Goal: Information Seeking & Learning: Learn about a topic

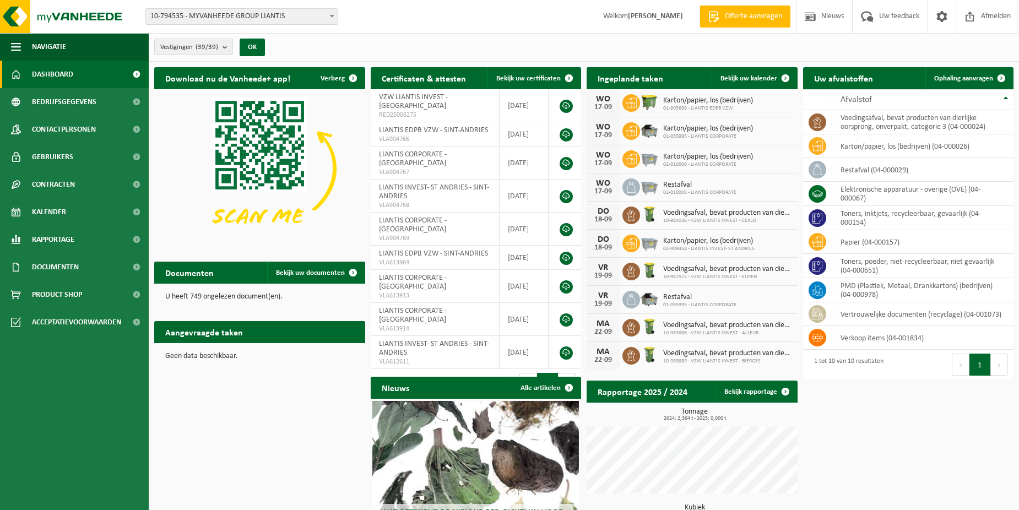
click at [134, 70] on span at bounding box center [136, 75] width 25 height 28
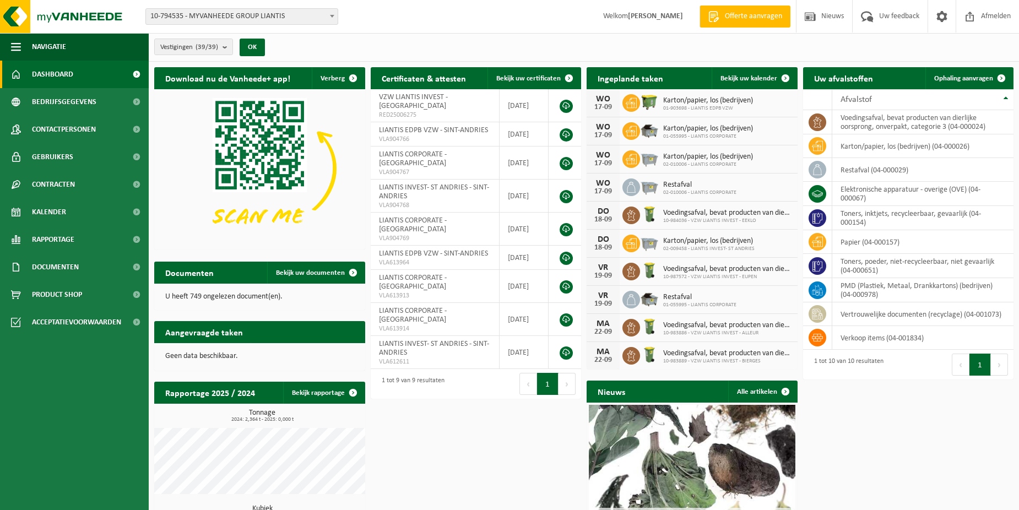
click at [136, 72] on span at bounding box center [136, 75] width 25 height 28
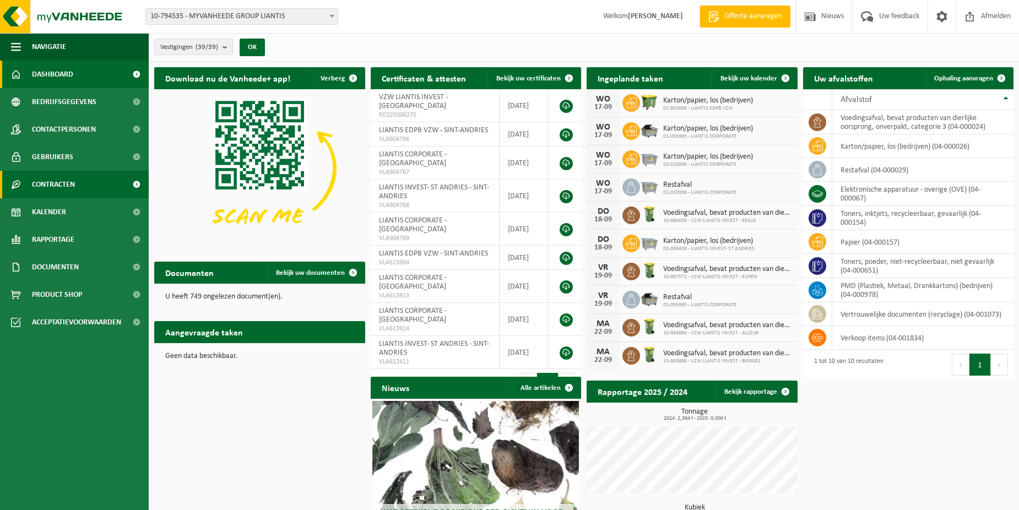
click at [137, 179] on span at bounding box center [136, 185] width 25 height 28
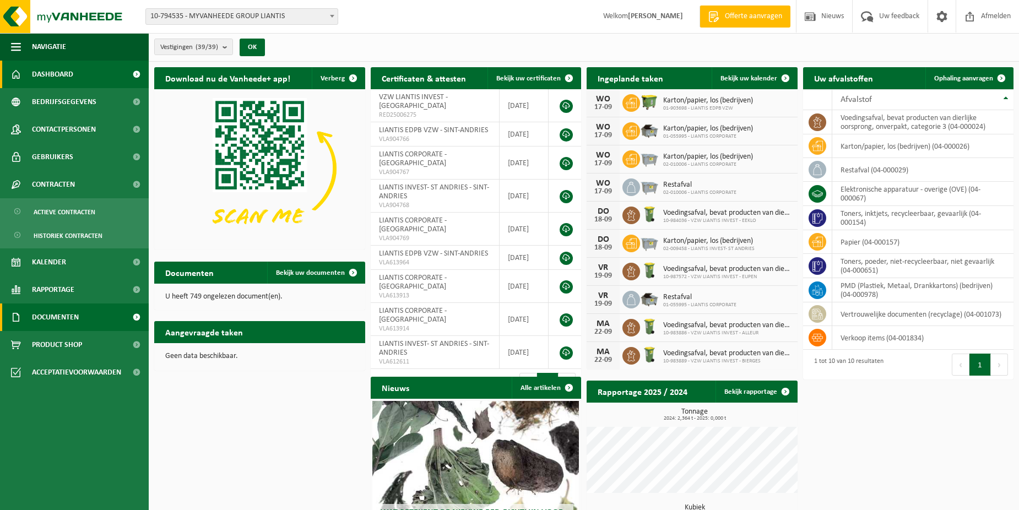
click at [136, 314] on span at bounding box center [136, 317] width 25 height 28
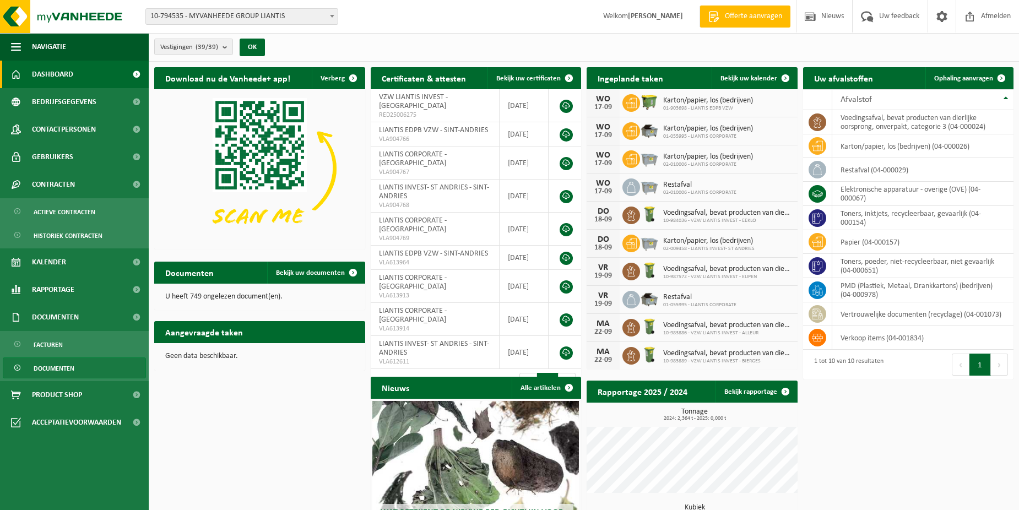
click at [39, 378] on link "Documenten" at bounding box center [74, 367] width 143 height 21
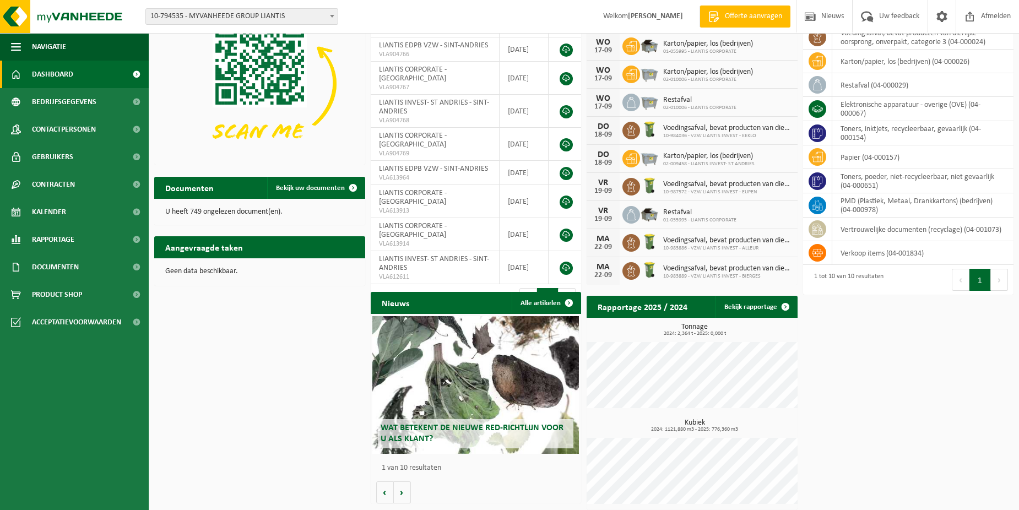
scroll to position [89, 0]
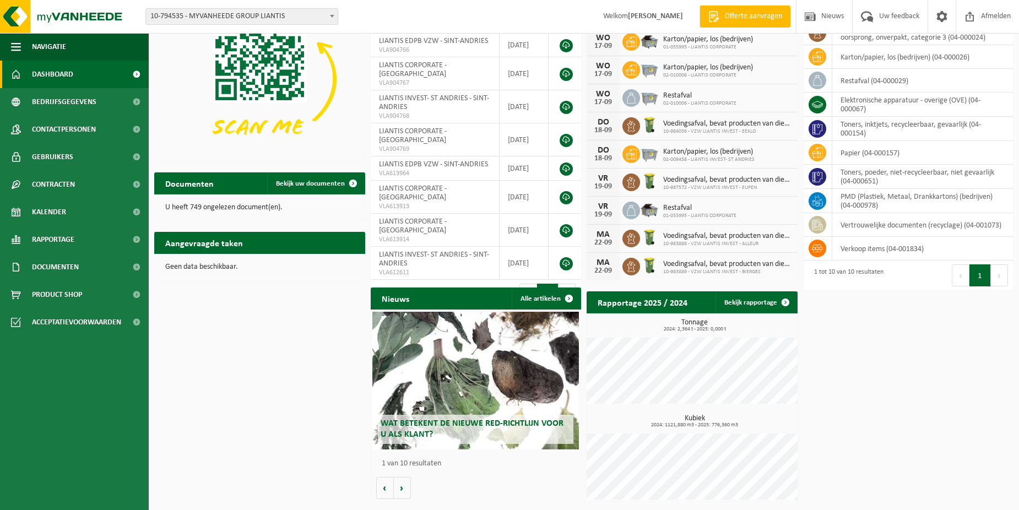
click at [493, 379] on div "Wat betekent de nieuwe RED-richtlijn voor u als klant?" at bounding box center [475, 381] width 206 height 138
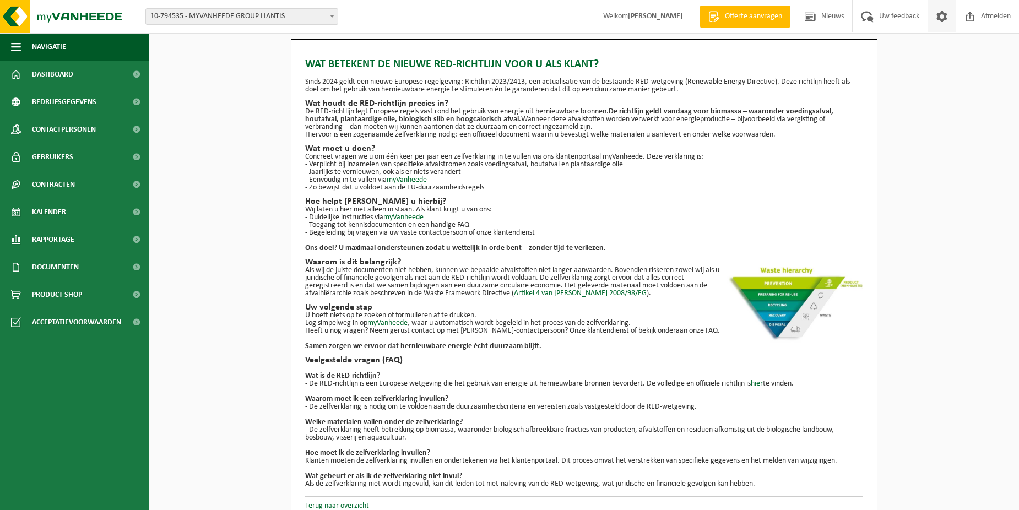
click at [937, 12] on span at bounding box center [941, 16] width 17 height 32
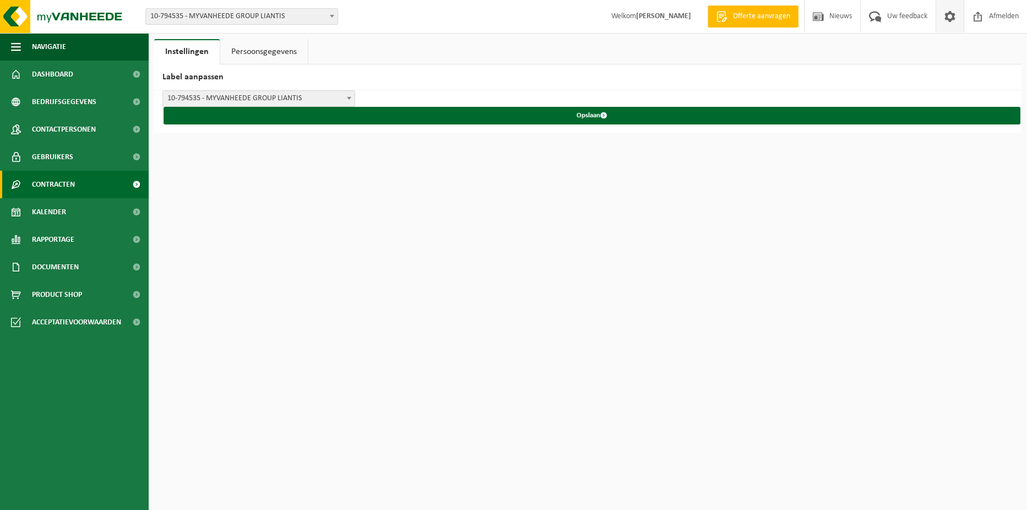
click at [83, 186] on link "Contracten" at bounding box center [74, 185] width 149 height 28
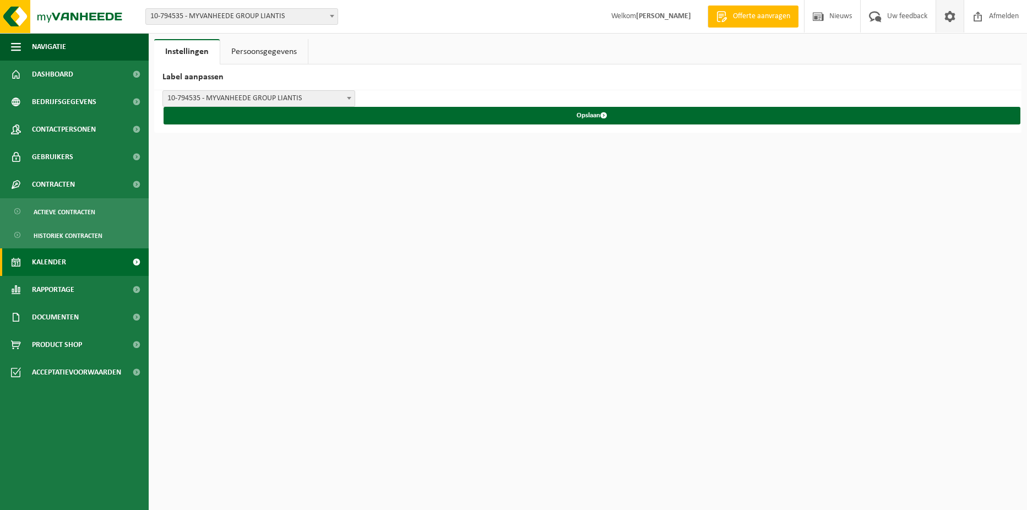
click at [53, 273] on span "Kalender" at bounding box center [49, 262] width 34 height 28
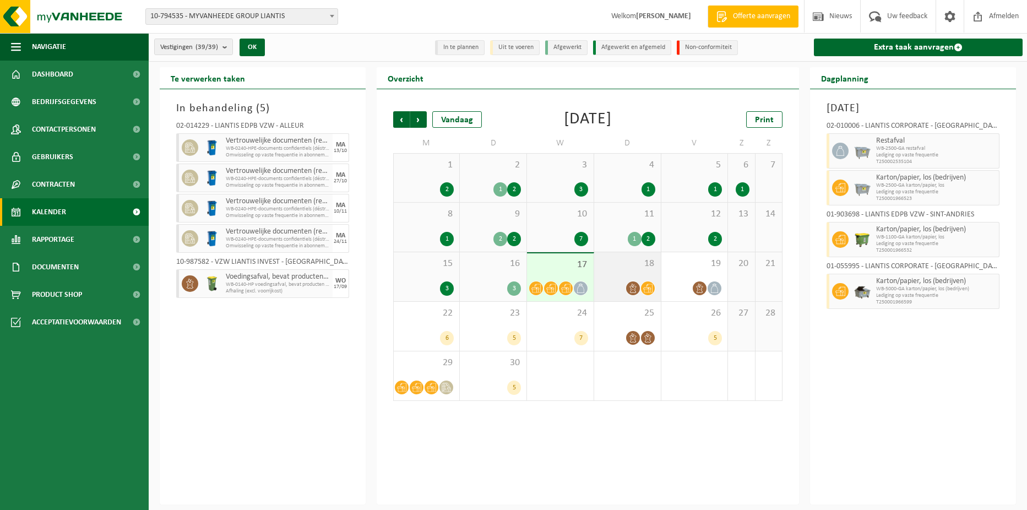
click at [634, 285] on icon at bounding box center [632, 288] width 9 height 9
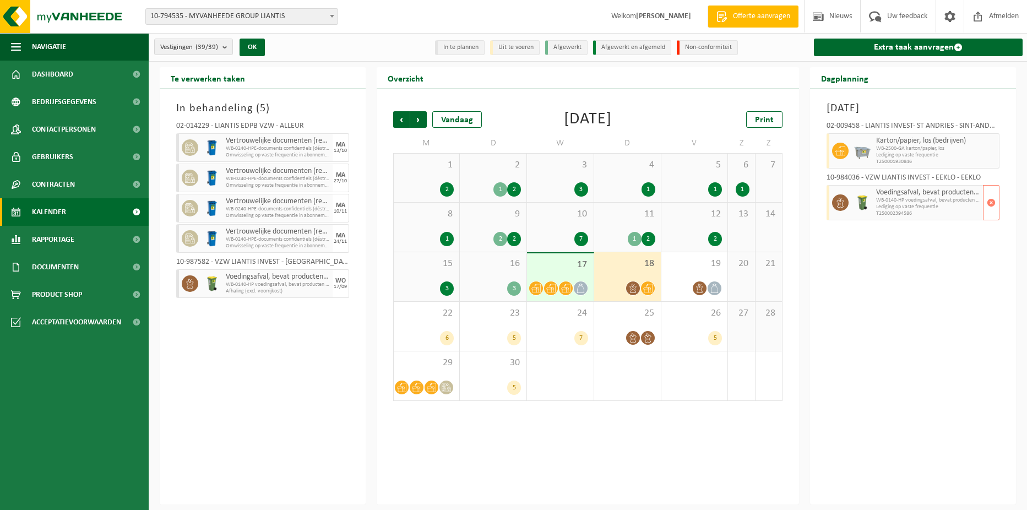
click at [881, 207] on span "Lediging op vaste frequentie" at bounding box center [928, 207] width 104 height 7
click at [97, 94] on link "Bedrijfsgegevens" at bounding box center [74, 102] width 149 height 28
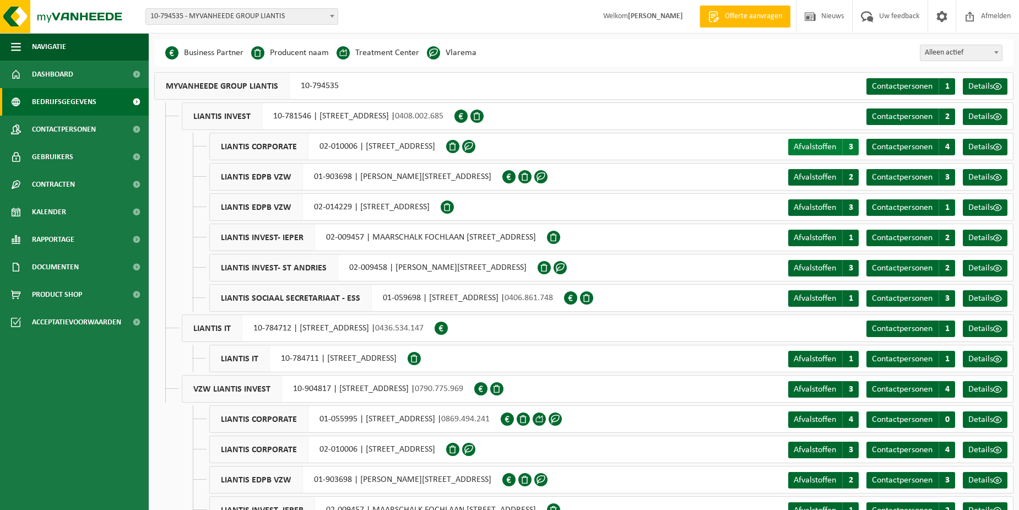
click at [816, 144] on span "Afvalstoffen" at bounding box center [814, 147] width 42 height 9
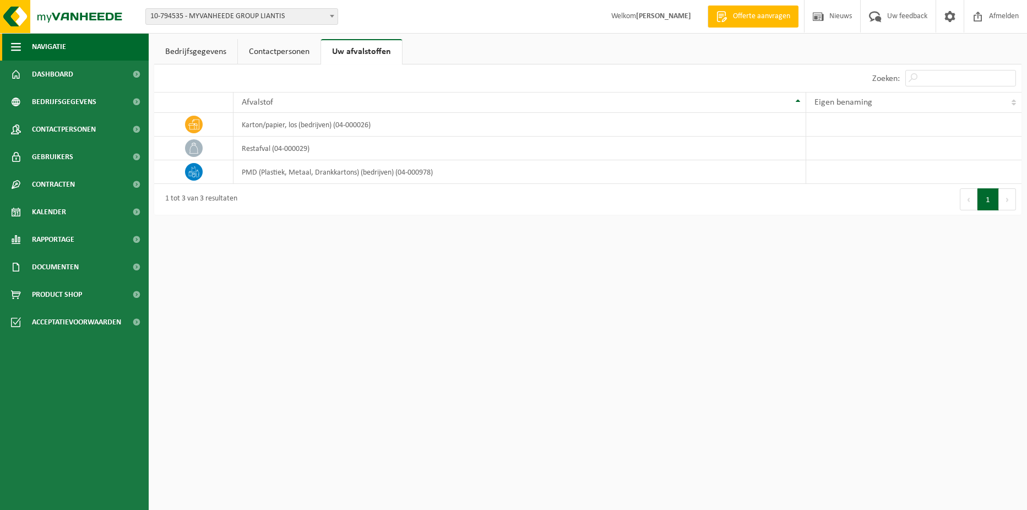
click at [40, 48] on span "Navigatie" at bounding box center [49, 47] width 34 height 28
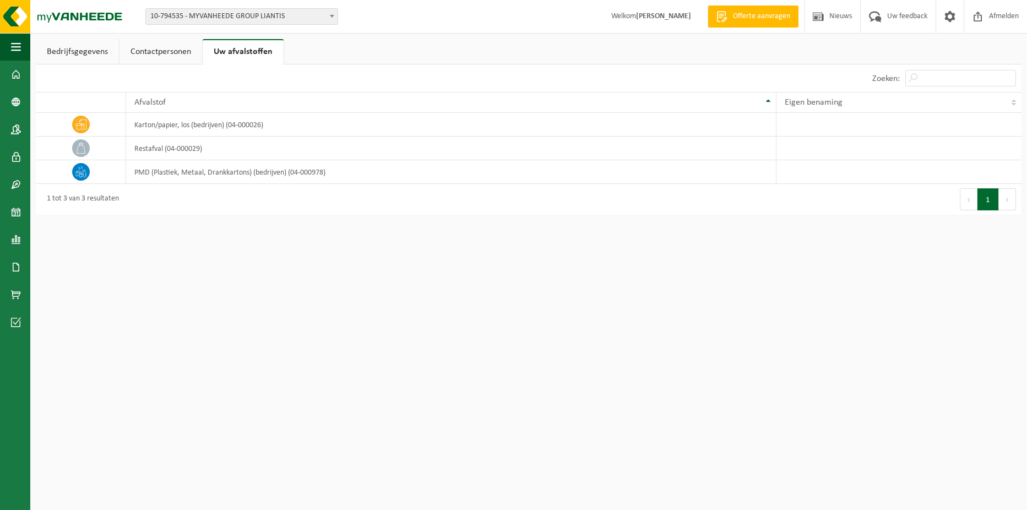
click at [58, 50] on link "Bedrijfsgegevens" at bounding box center [77, 51] width 83 height 25
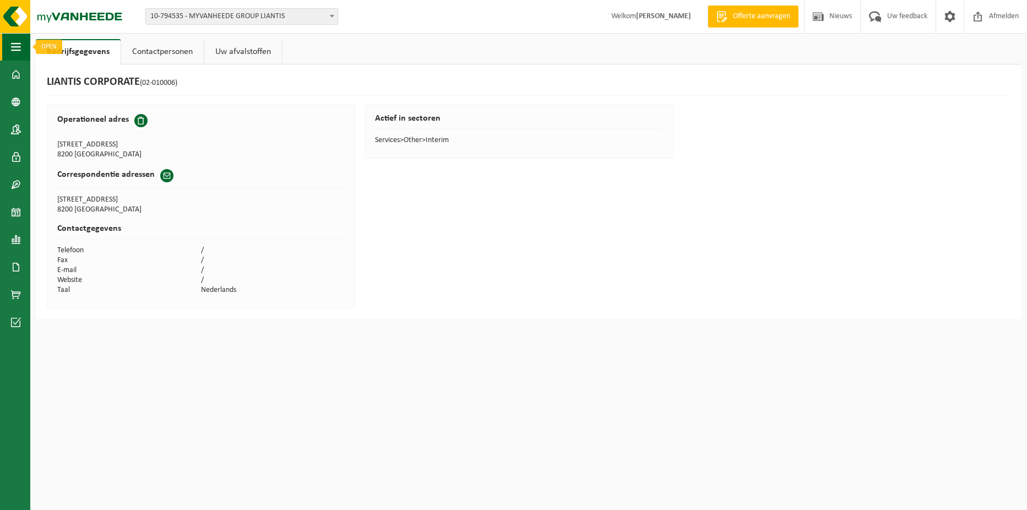
click at [16, 41] on span "button" at bounding box center [16, 47] width 10 height 28
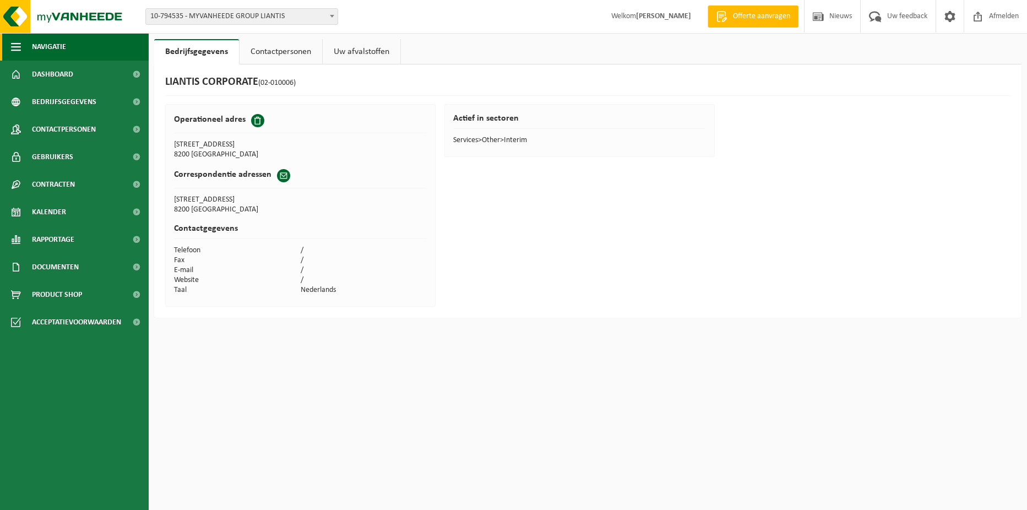
click at [8, 42] on button "Navigatie" at bounding box center [74, 47] width 149 height 28
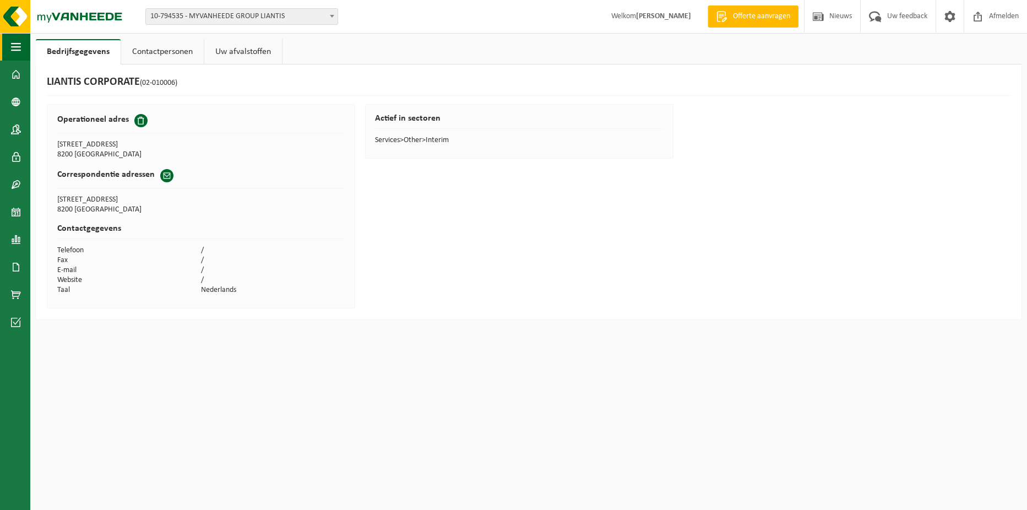
click at [8, 42] on button "Navigatie" at bounding box center [15, 47] width 30 height 28
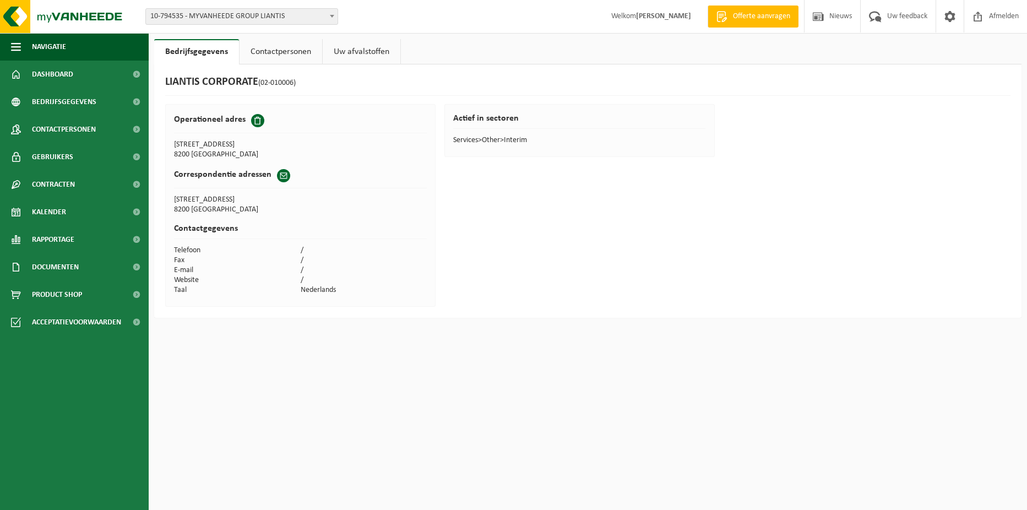
click at [371, 43] on link "Uw afvalstoffen" at bounding box center [362, 51] width 78 height 25
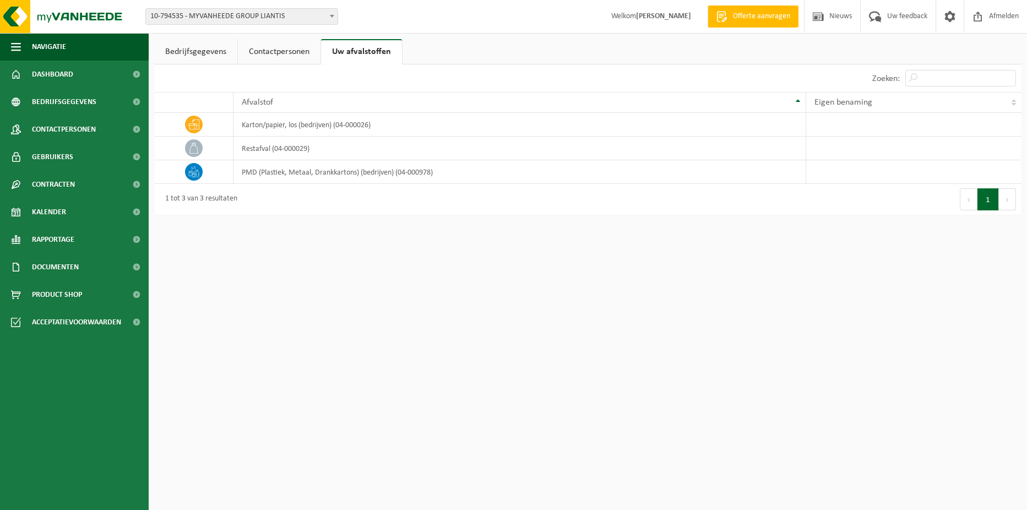
click at [299, 48] on link "Contactpersonen" at bounding box center [279, 51] width 83 height 25
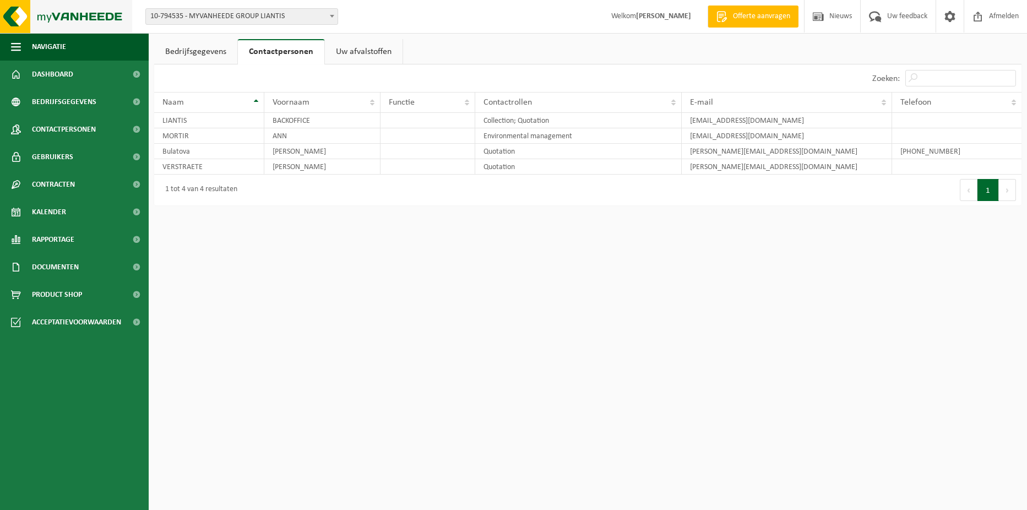
click at [53, 16] on img at bounding box center [66, 16] width 132 height 33
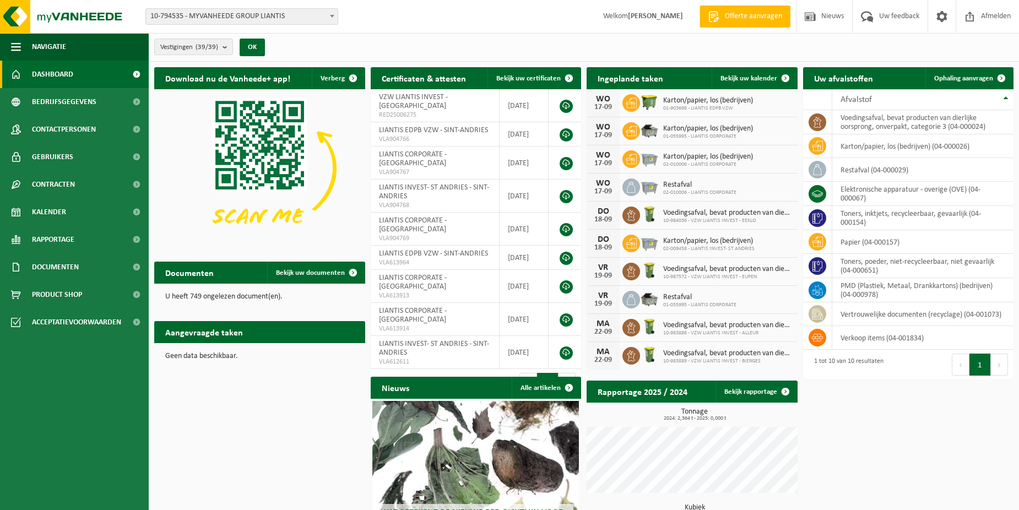
click at [298, 133] on img at bounding box center [259, 168] width 211 height 158
click at [325, 275] on span "Bekijk uw documenten" at bounding box center [310, 272] width 69 height 7
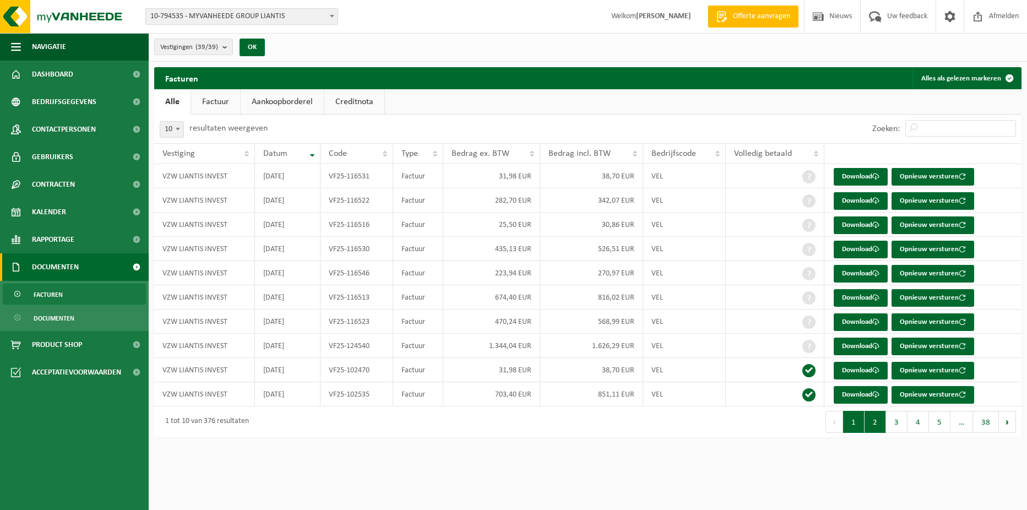
click at [873, 422] on button "2" at bounding box center [874, 422] width 21 height 22
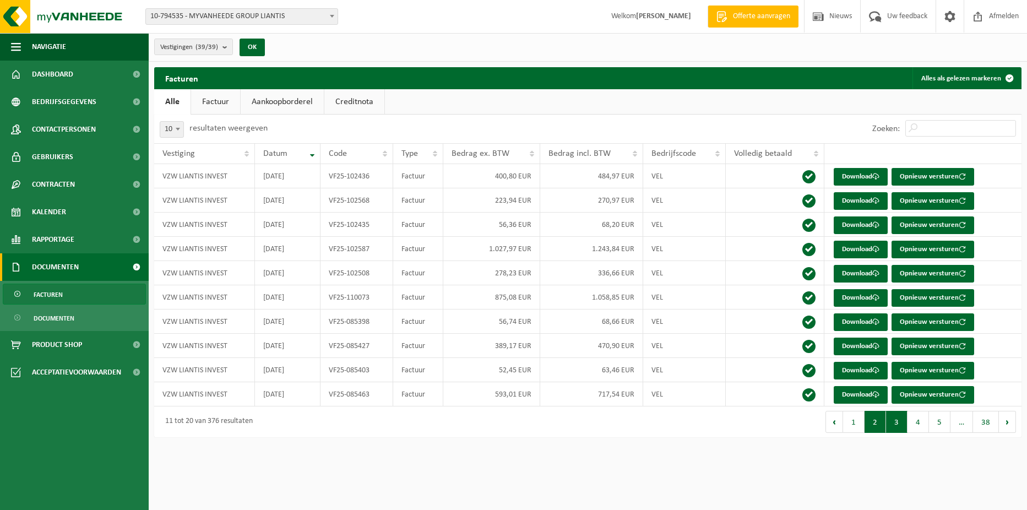
click at [896, 421] on button "3" at bounding box center [896, 422] width 21 height 22
click at [920, 421] on button "4" at bounding box center [917, 422] width 21 height 22
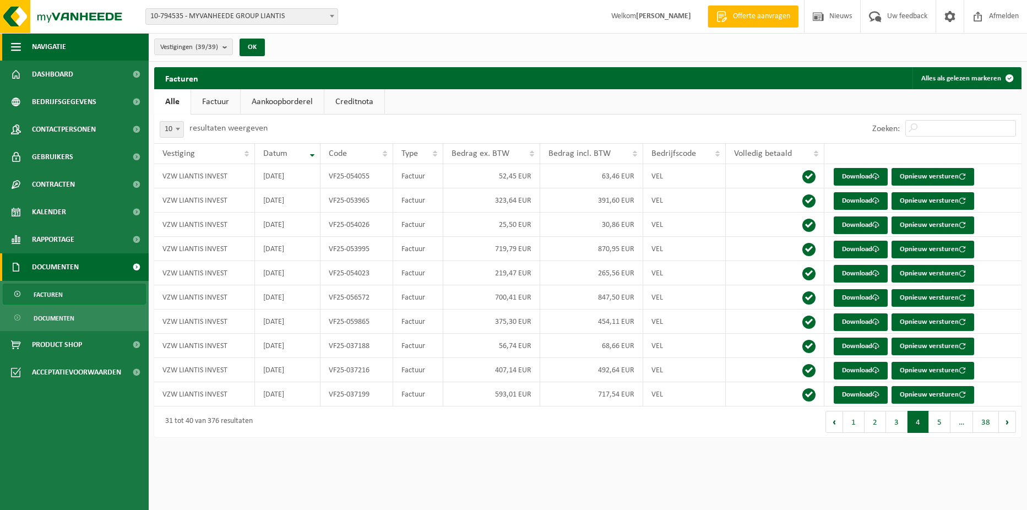
click at [70, 46] on button "Navigatie" at bounding box center [74, 47] width 149 height 28
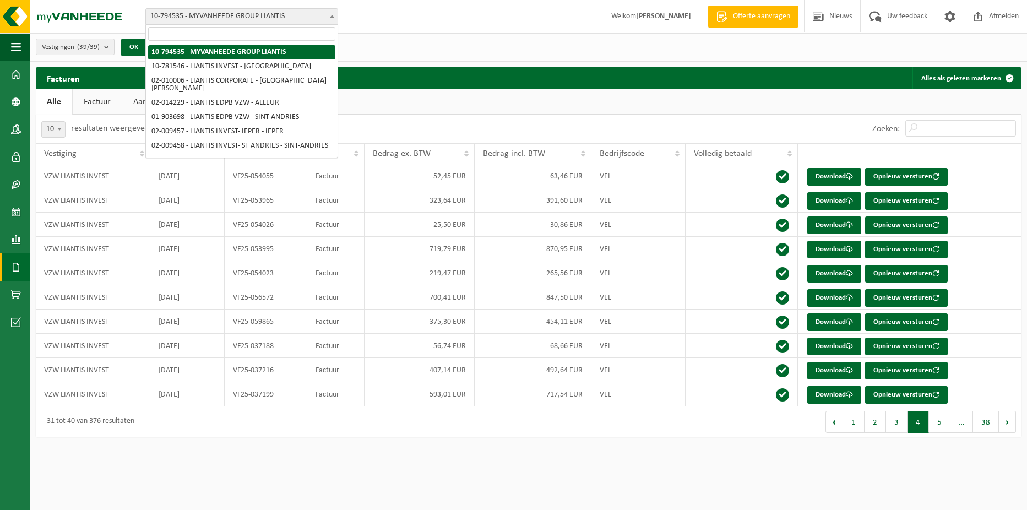
click at [250, 16] on span "10-794535 - MYVANHEEDE GROUP LIANTIS" at bounding box center [242, 16] width 192 height 15
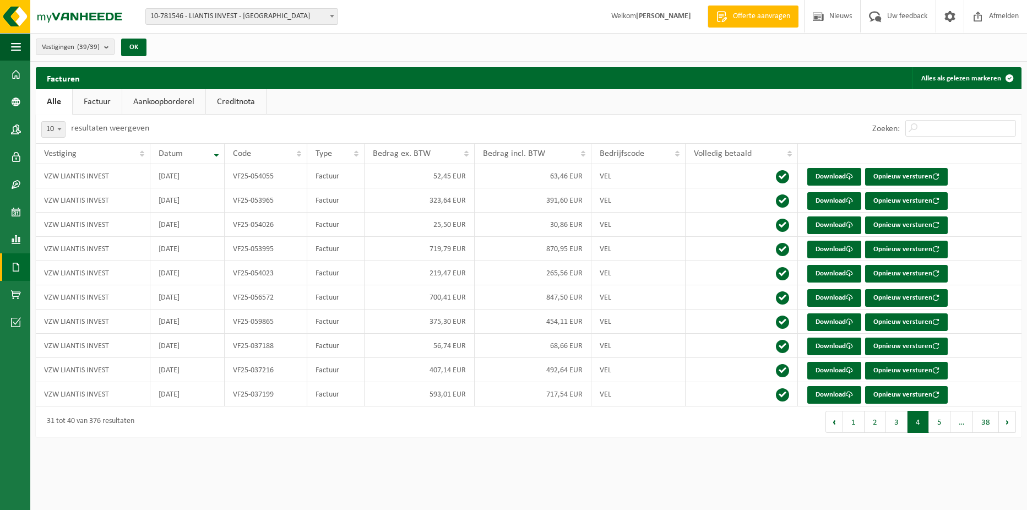
select select "30004"
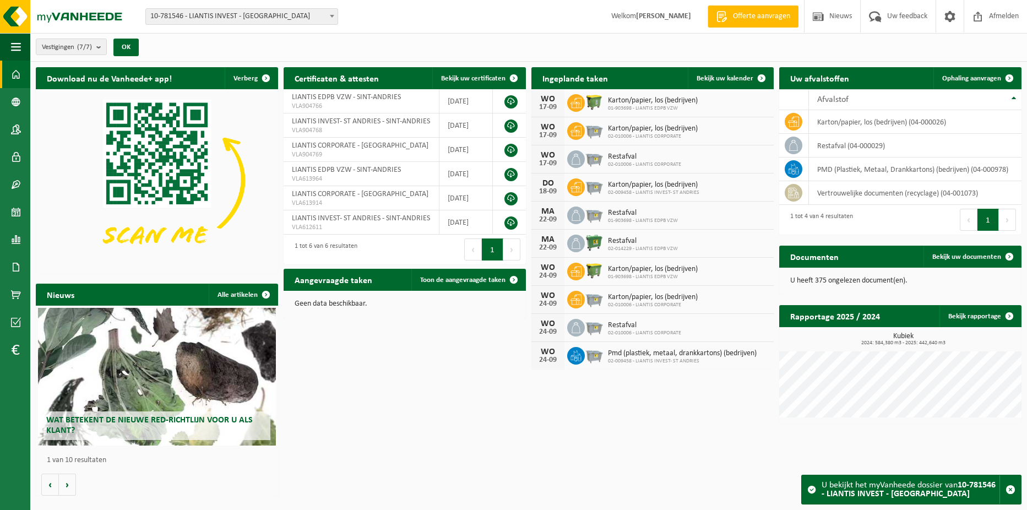
click at [134, 427] on h2 "Wat betekent de nieuwe RED-richtlijn voor u als klant?" at bounding box center [156, 425] width 226 height 29
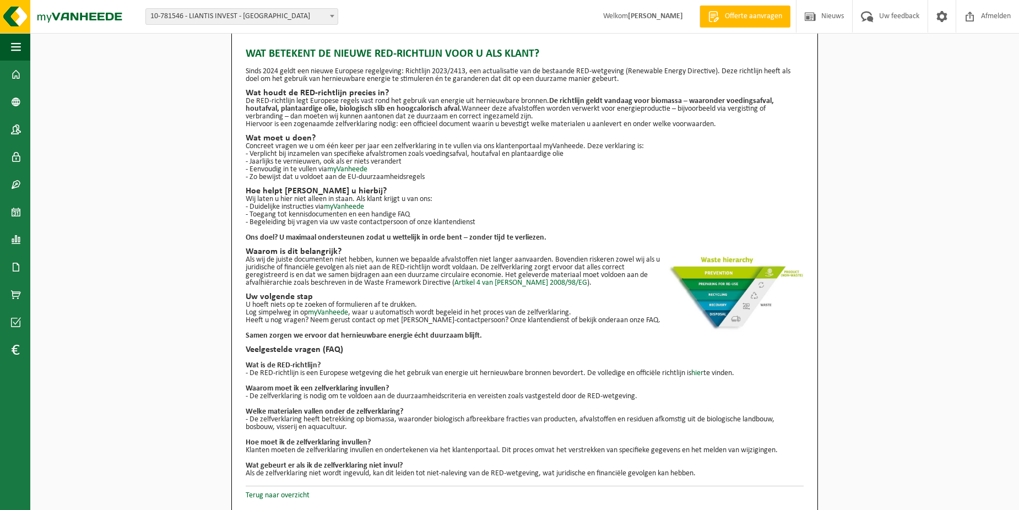
scroll to position [12, 0]
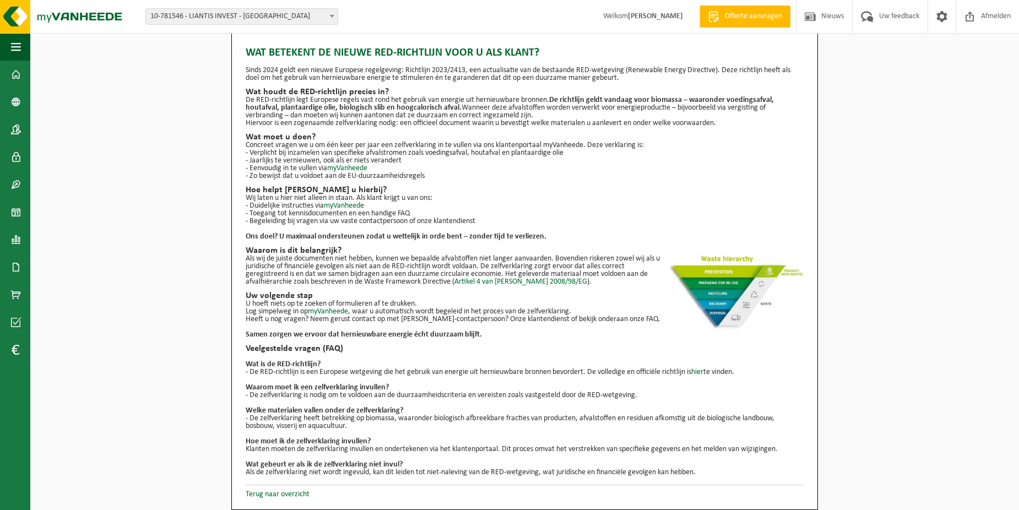
click at [260, 499] on div "Wat betekent de nieuwe RED-richtlijn voor u als klant? Sinds 2024 geldt een nie…" at bounding box center [524, 269] width 586 height 482
click at [257, 496] on link "Terug naar overzicht" at bounding box center [278, 494] width 64 height 8
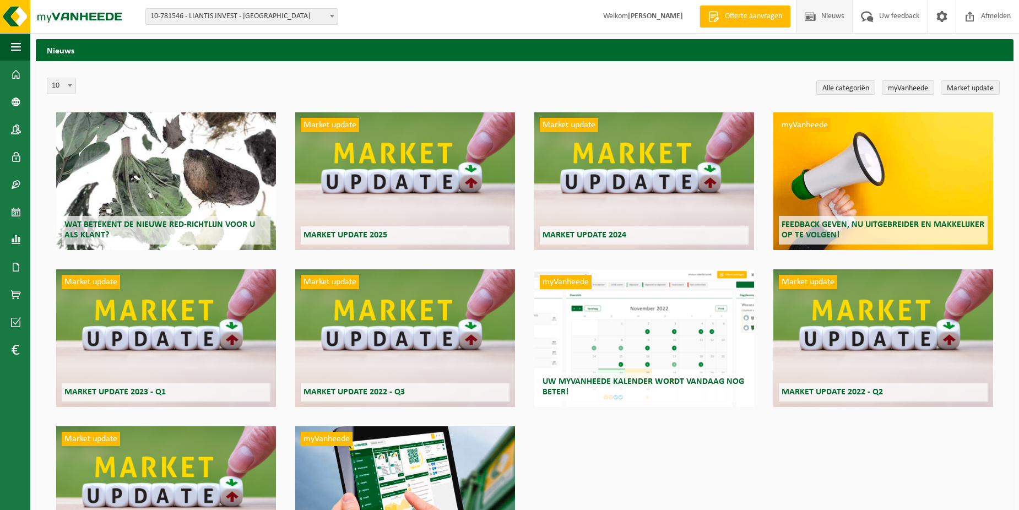
click at [220, 150] on div "Wat betekent de nieuwe RED-richtlijn voor u als klant?" at bounding box center [166, 181] width 220 height 138
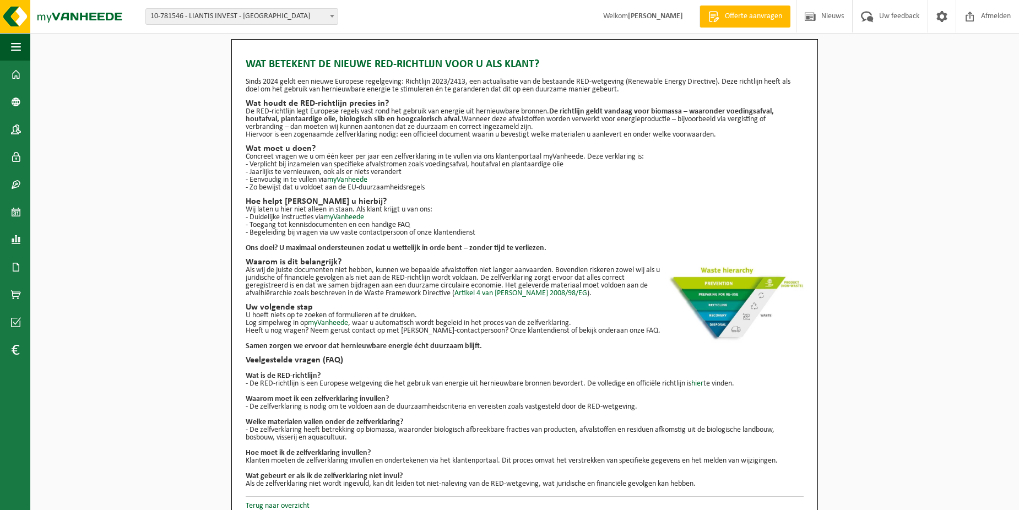
drag, startPoint x: 371, startPoint y: 342, endPoint x: 334, endPoint y: 369, distance: 46.1
click at [366, 351] on div "Wat betekent de nieuwe RED-richtlijn voor u als klant? Sinds 2024 geldt een nie…" at bounding box center [525, 269] width 558 height 437
drag, startPoint x: 334, startPoint y: 369, endPoint x: 300, endPoint y: 356, distance: 36.6
click at [300, 356] on h2 "Veelgestelde vragen (FAQ)" at bounding box center [525, 360] width 558 height 9
click at [302, 358] on h2 "Veelgestelde vragen (FAQ)" at bounding box center [525, 360] width 558 height 9
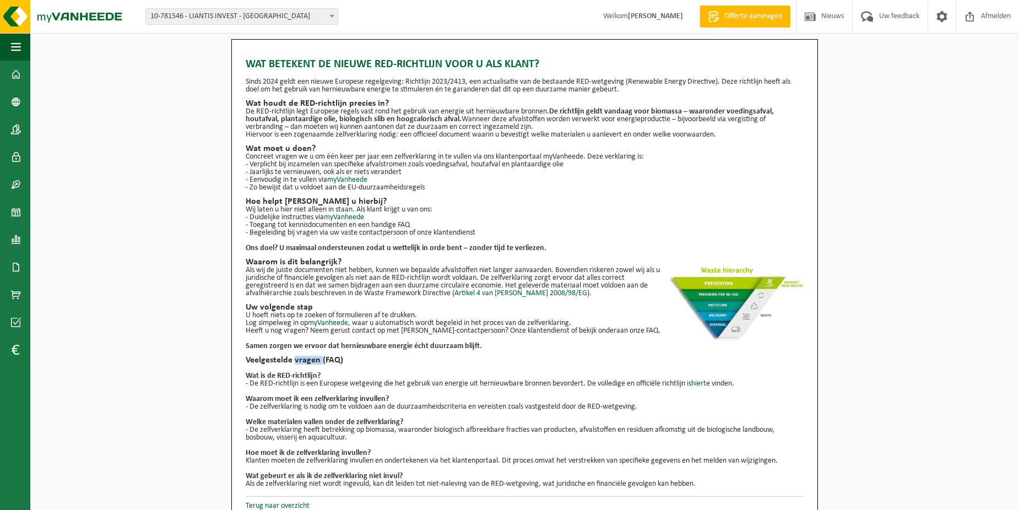
click at [302, 358] on h2 "Veelgestelde vragen (FAQ)" at bounding box center [525, 360] width 558 height 9
click at [18, 260] on span at bounding box center [16, 267] width 10 height 28
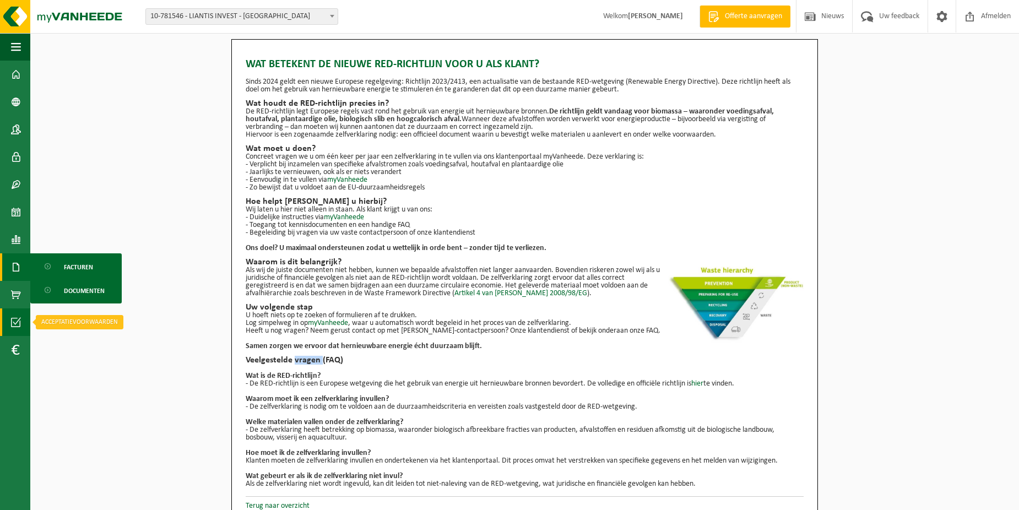
click at [7, 328] on link "Acceptatievoorwaarden" at bounding box center [15, 322] width 30 height 28
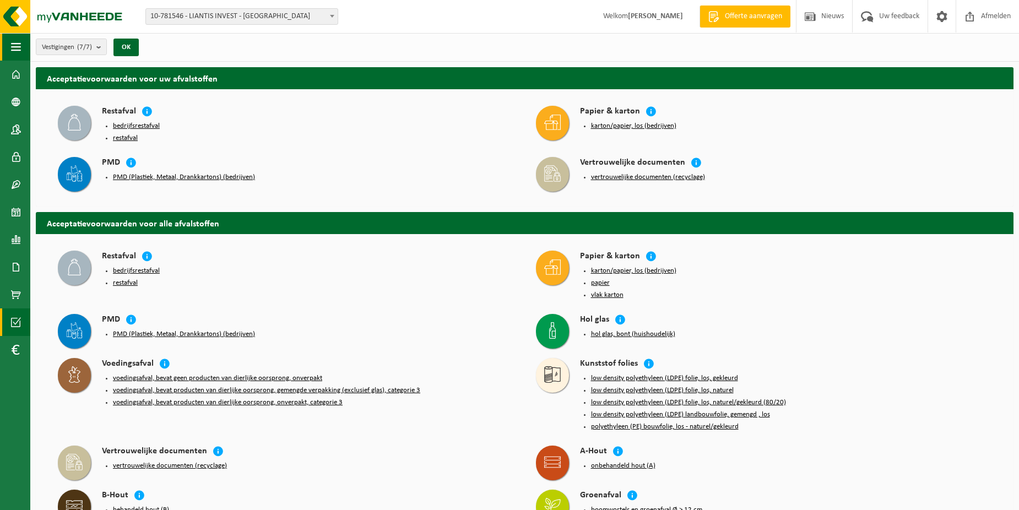
click at [14, 42] on span "button" at bounding box center [16, 47] width 10 height 28
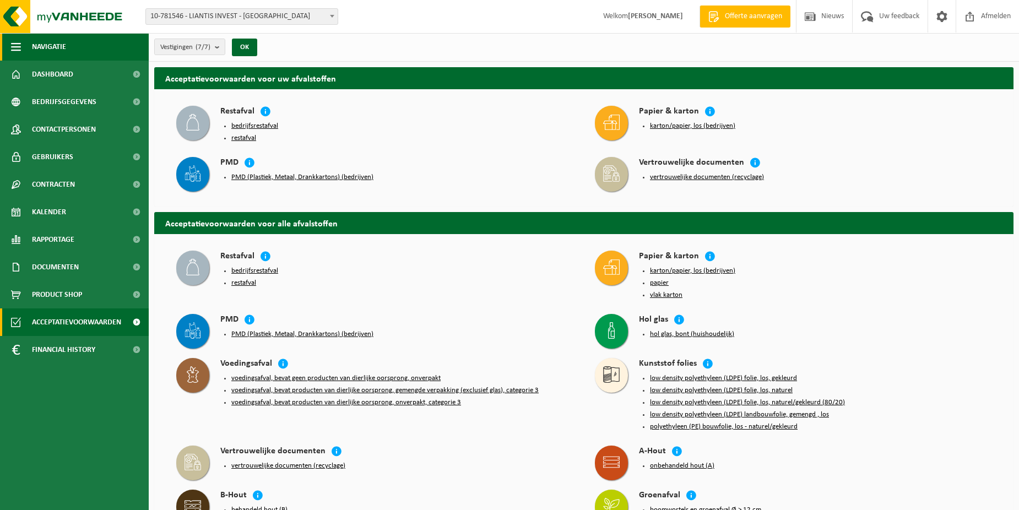
click at [36, 48] on span "Navigatie" at bounding box center [49, 47] width 34 height 28
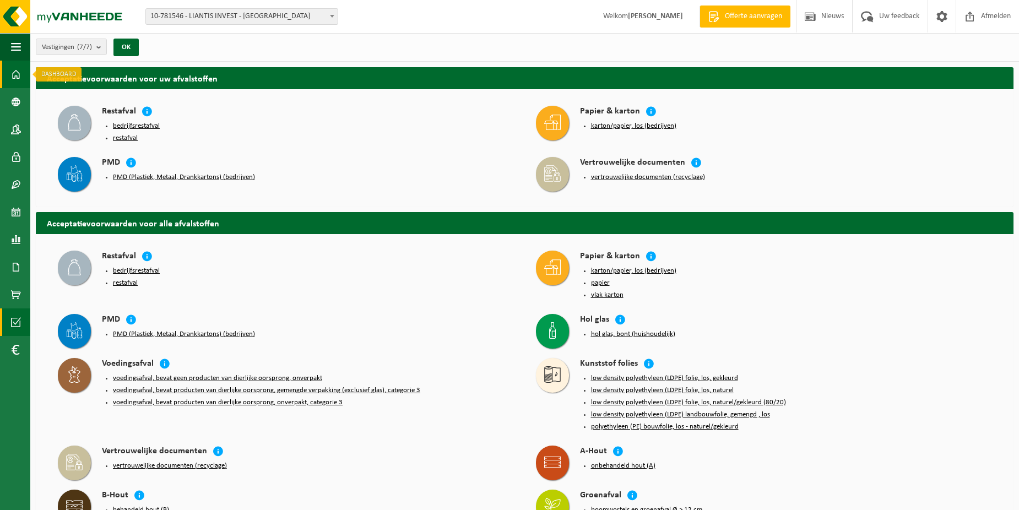
click at [15, 72] on span at bounding box center [16, 75] width 10 height 28
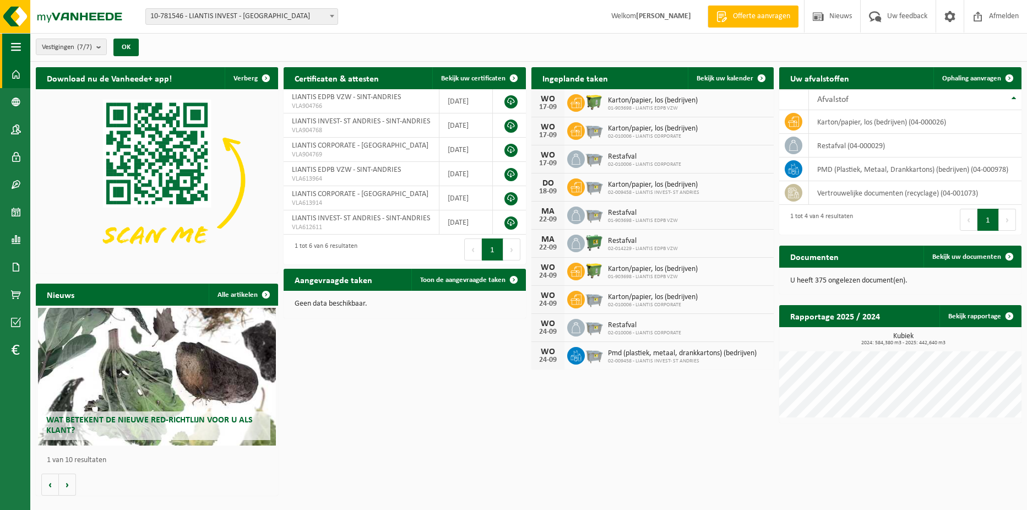
click at [25, 50] on button "Navigatie" at bounding box center [15, 47] width 30 height 28
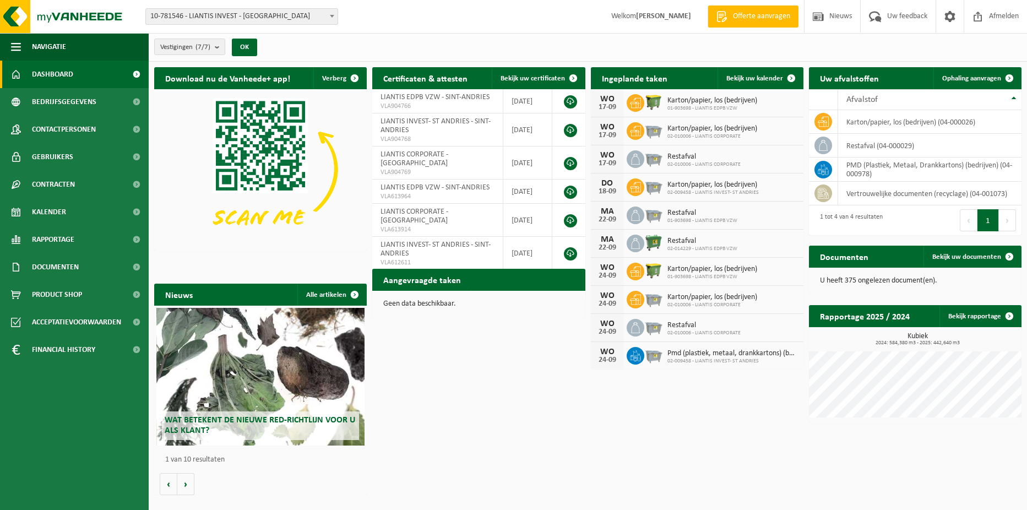
click at [41, 69] on span "Dashboard" at bounding box center [52, 75] width 41 height 28
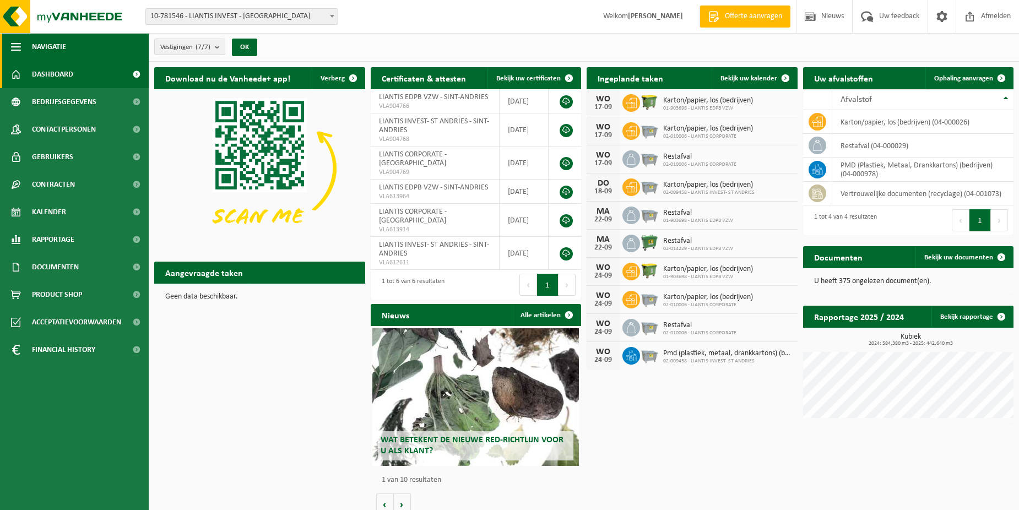
click at [43, 45] on span "Navigatie" at bounding box center [49, 47] width 34 height 28
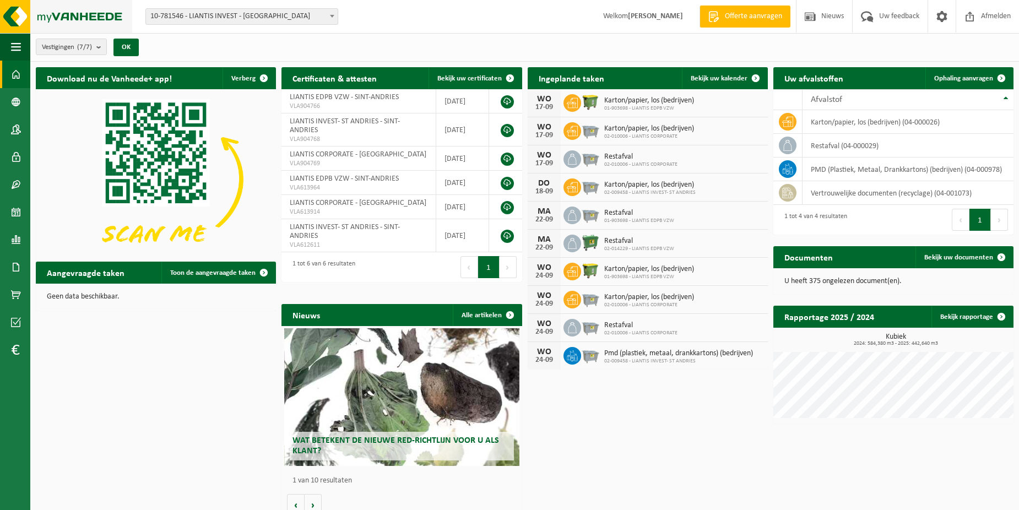
click at [86, 19] on img at bounding box center [66, 16] width 132 height 33
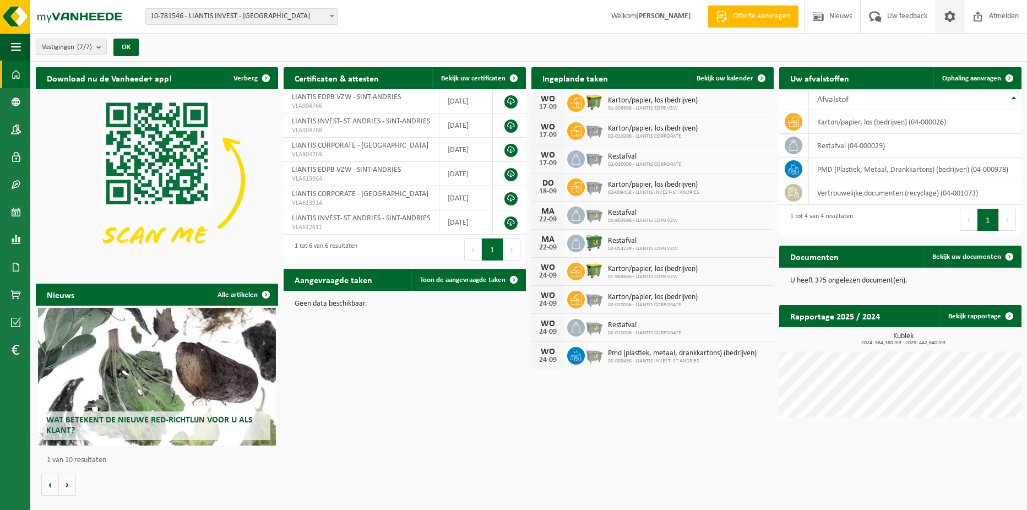
click at [945, 20] on span at bounding box center [949, 16] width 17 height 32
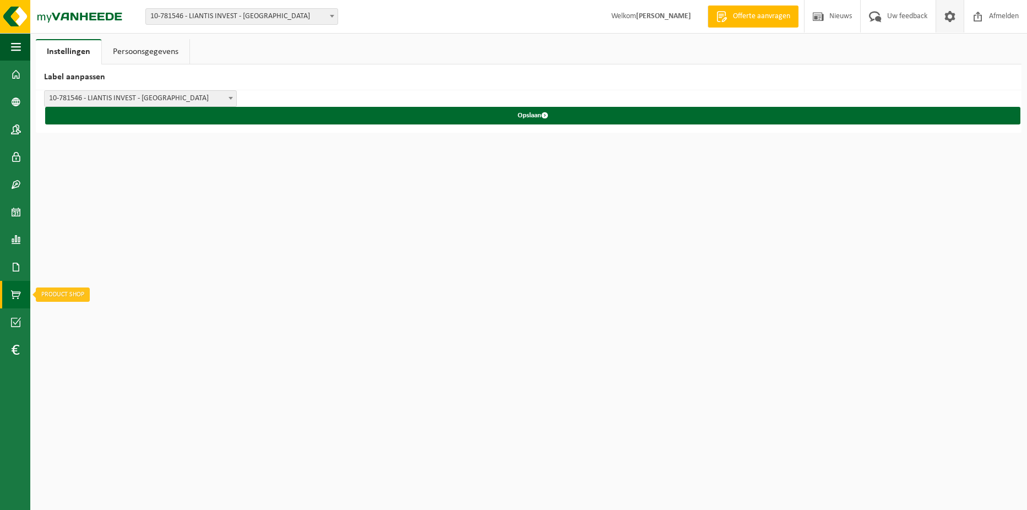
click at [16, 286] on span at bounding box center [16, 295] width 10 height 28
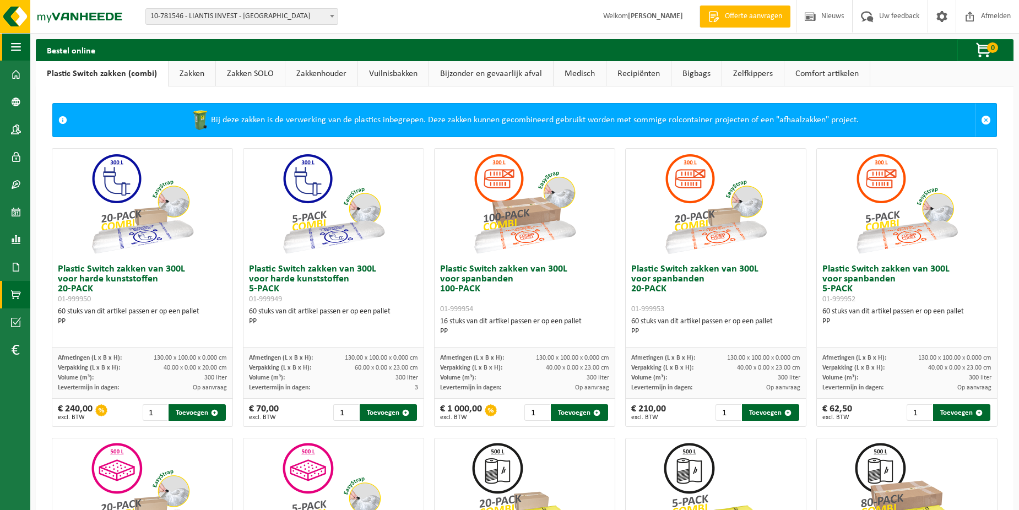
click at [15, 41] on span "button" at bounding box center [16, 47] width 10 height 28
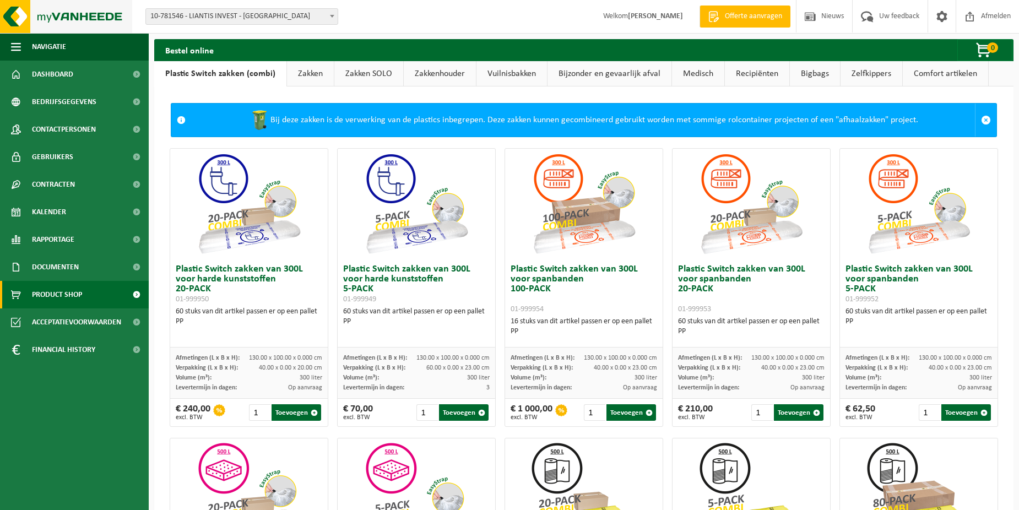
click at [17, 14] on img at bounding box center [66, 16] width 132 height 33
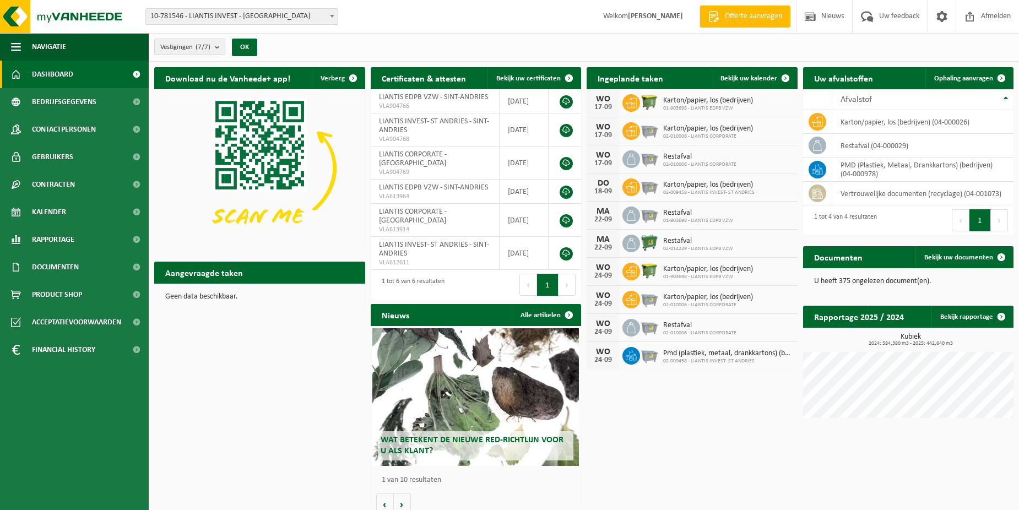
click at [293, 68] on h2 "Download nu de Vanheede+ app!" at bounding box center [227, 77] width 147 height 21
click at [276, 74] on h2 "Download nu de Vanheede+ app!" at bounding box center [227, 77] width 147 height 21
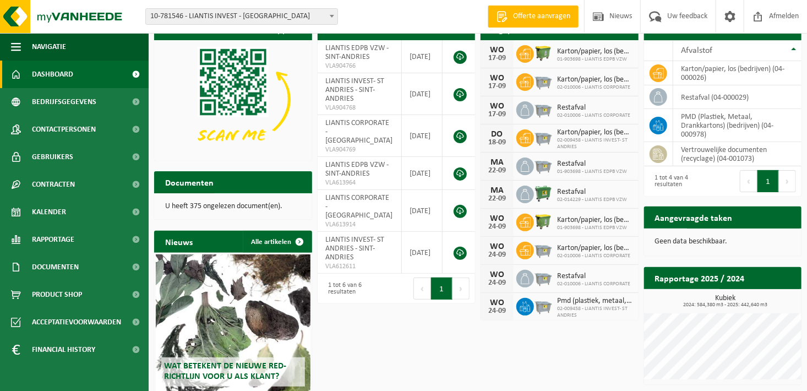
scroll to position [104, 0]
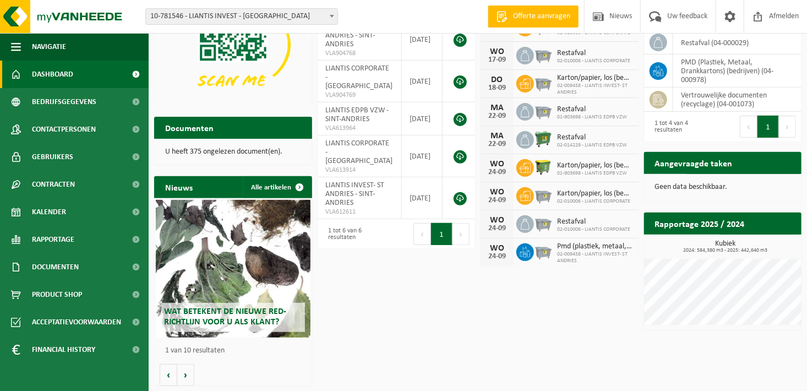
click at [243, 305] on h2 "Wat betekent de nieuwe RED-richtlijn voor u als klant?" at bounding box center [233, 317] width 144 height 29
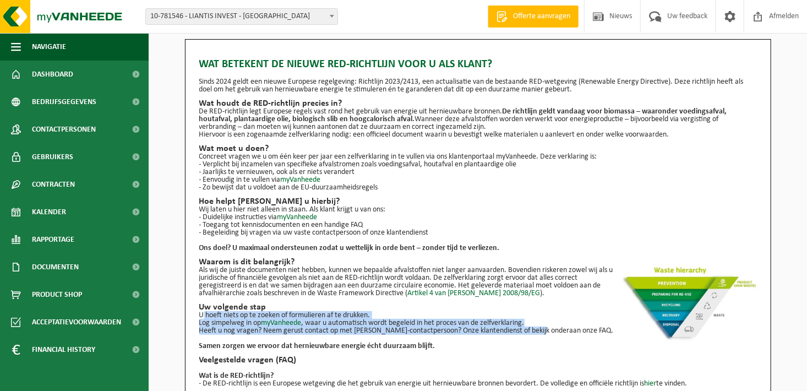
drag, startPoint x: 198, startPoint y: 314, endPoint x: 537, endPoint y: 328, distance: 339.4
click at [542, 328] on div "Wat betekent de nieuwe RED-richtlijn voor u als klant? Sinds 2024 geldt een nie…" at bounding box center [478, 280] width 586 height 482
drag, startPoint x: 537, startPoint y: 328, endPoint x: 525, endPoint y: 323, distance: 13.6
click at [525, 323] on p "U hoeft niets op te zoeken of formulieren af te drukken. Log simpelweg in op my…" at bounding box center [478, 319] width 558 height 15
click at [534, 327] on p "Heeft u nog vragen? Neem gerust contact op met [PERSON_NAME]-contactpersoon? On…" at bounding box center [478, 331] width 558 height 8
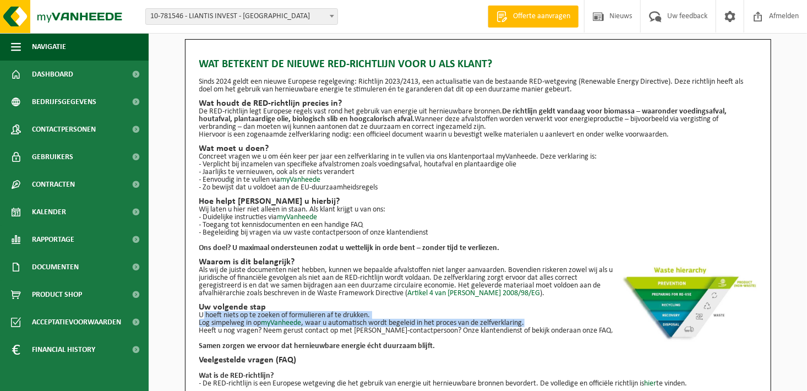
drag, startPoint x: 530, startPoint y: 320, endPoint x: 201, endPoint y: 315, distance: 329.3
click at [201, 315] on p "U hoeft niets op te zoeken of formulieren af te drukken. Log simpelweg in op my…" at bounding box center [478, 319] width 558 height 15
copy p "U hoeft niets op te zoeken of formulieren af te drukken. Log simpelweg in op my…"
